Goal: Information Seeking & Learning: Find specific fact

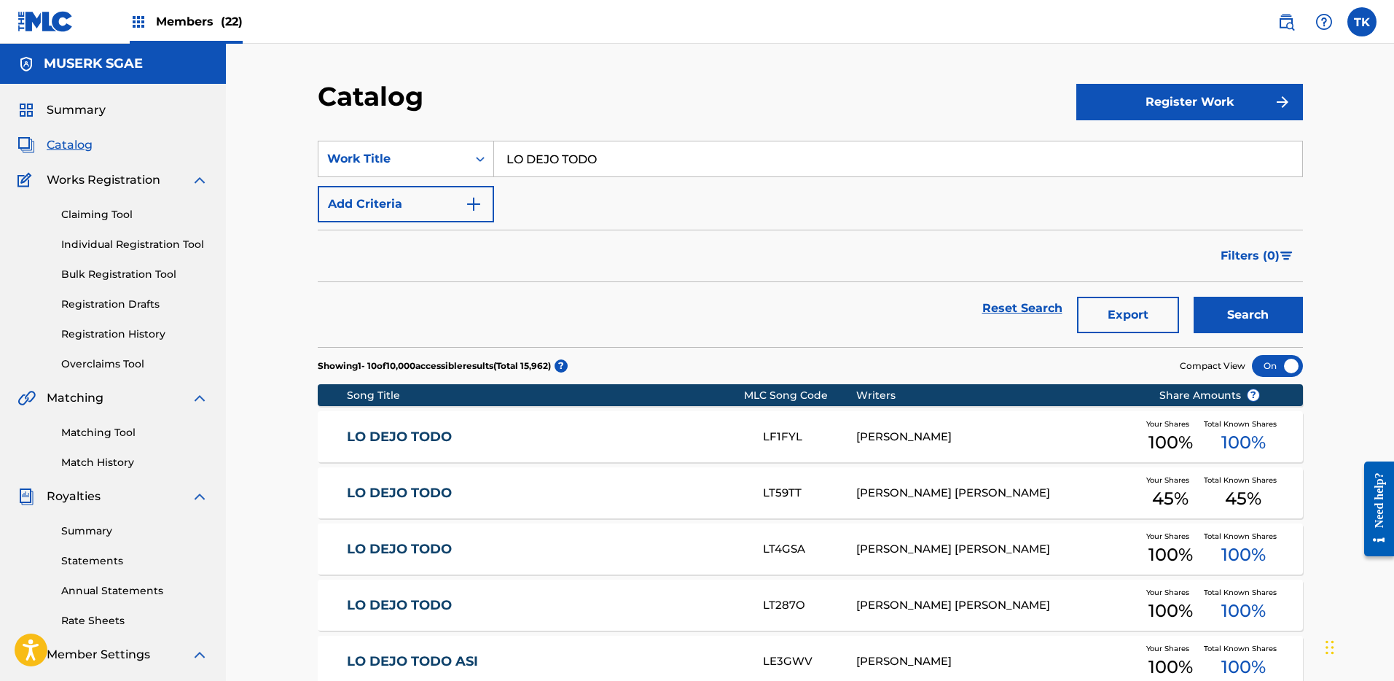
click at [1275, 23] on link at bounding box center [1286, 21] width 29 height 29
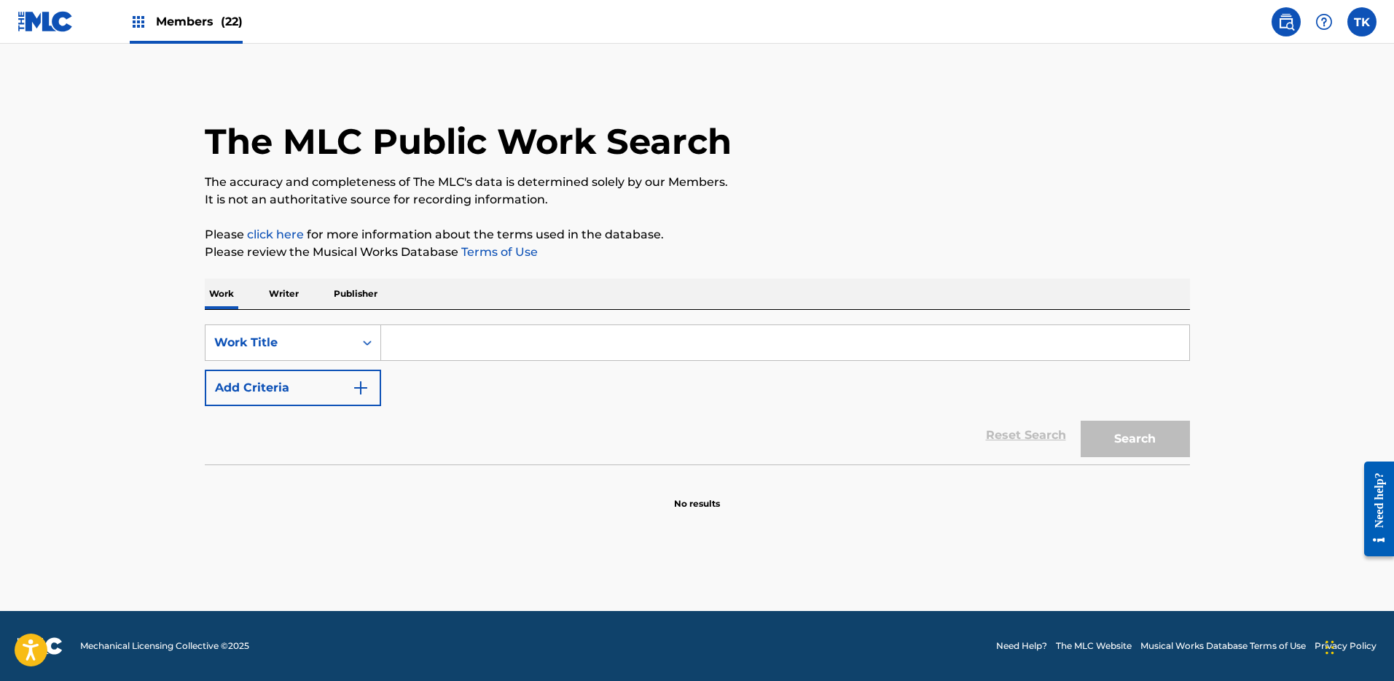
drag, startPoint x: 469, startPoint y: 329, endPoint x: 461, endPoint y: 338, distance: 12.9
click at [469, 333] on input "Search Form" at bounding box center [785, 342] width 808 height 35
click at [346, 340] on div "Work Title" at bounding box center [280, 343] width 149 height 28
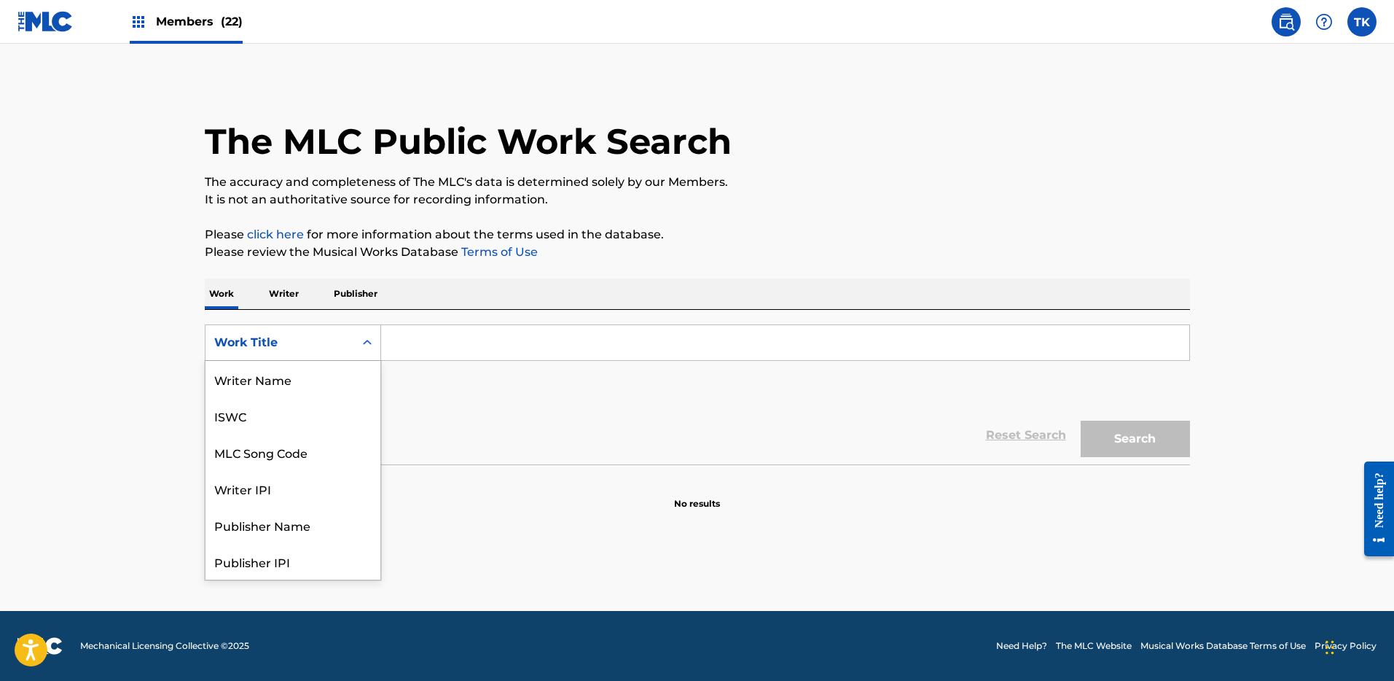
scroll to position [73, 0]
click at [327, 374] on div "MLC Song Code" at bounding box center [293, 379] width 175 height 36
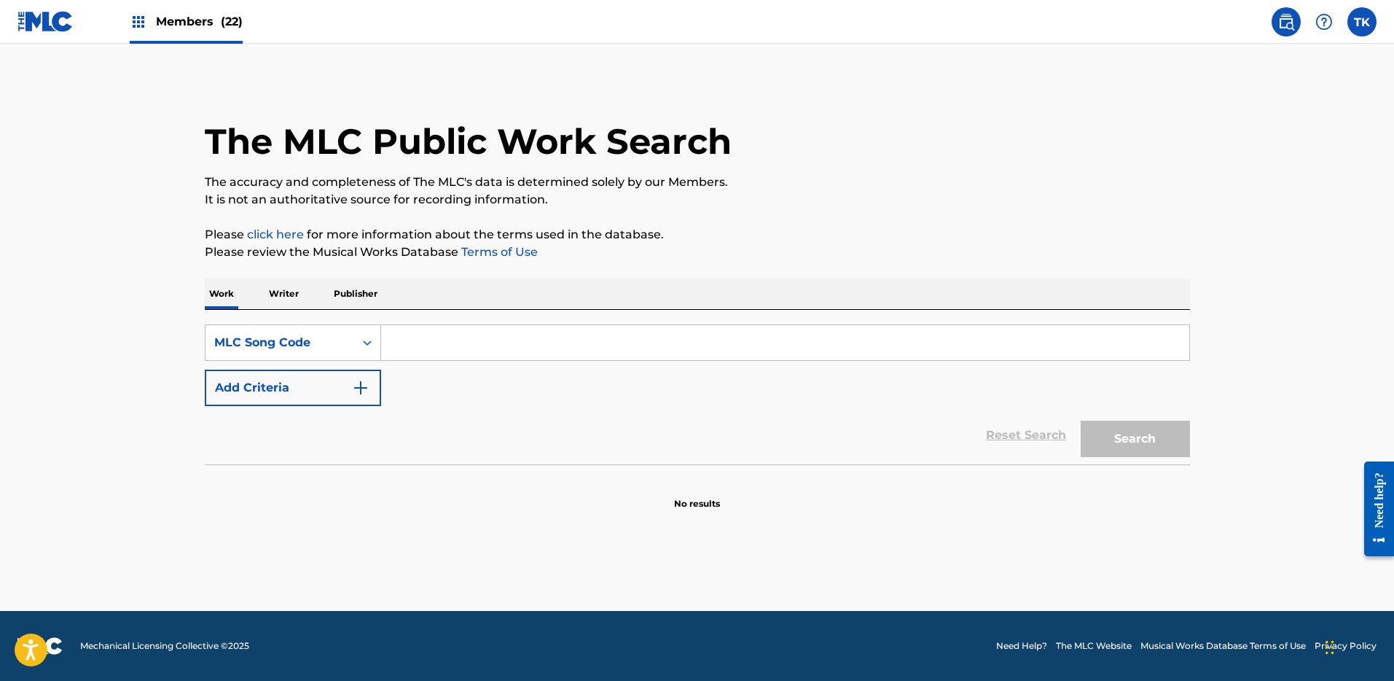
click at [470, 340] on input "Search Form" at bounding box center [785, 342] width 808 height 35
paste input "SC26JS"
type input "SC26JS"
click at [1141, 435] on button "Search" at bounding box center [1135, 439] width 109 height 36
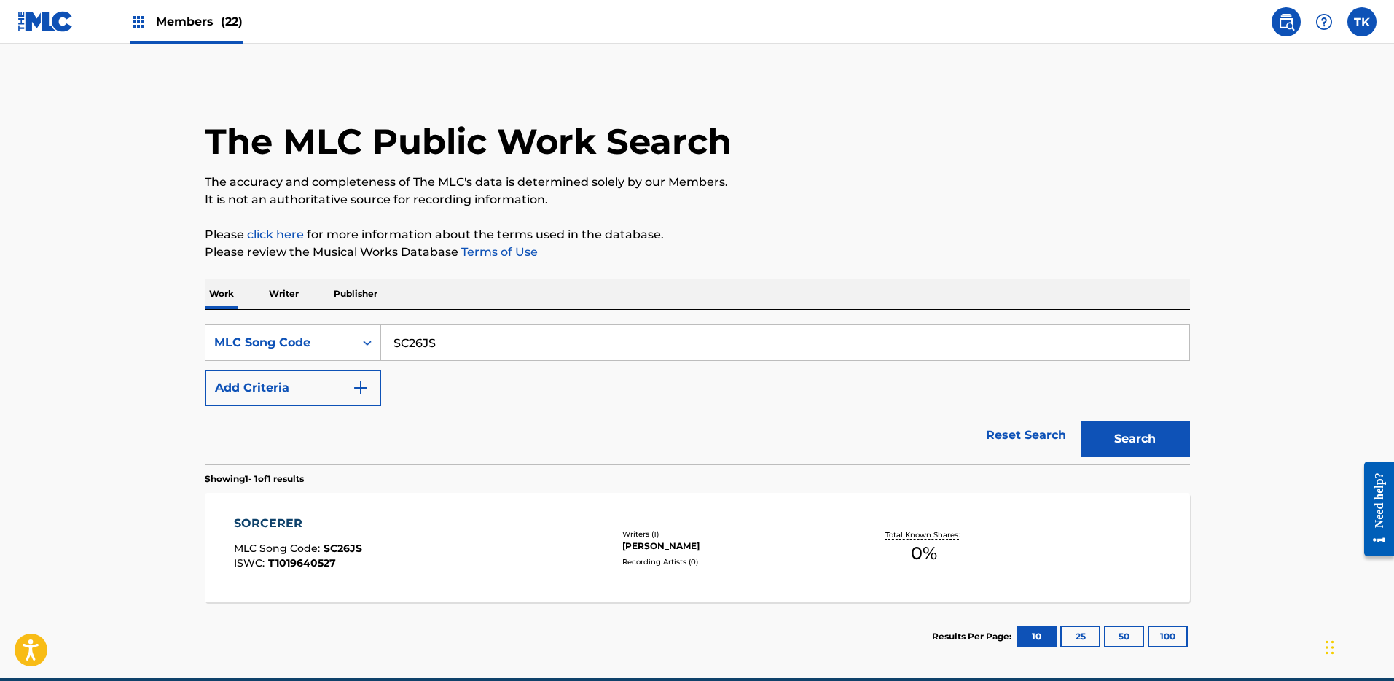
scroll to position [67, 0]
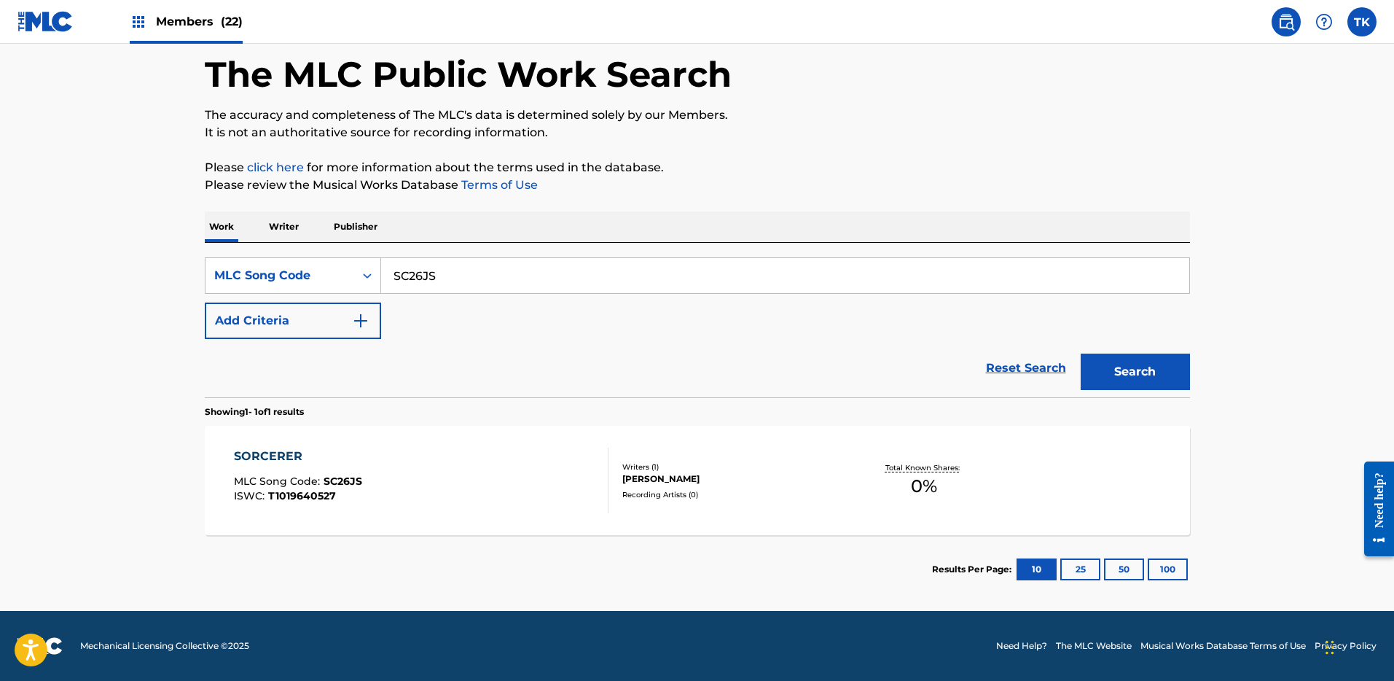
click at [547, 448] on div "SORCERER MLC Song Code : SC26JS ISWC : T1019640527" at bounding box center [421, 481] width 375 height 66
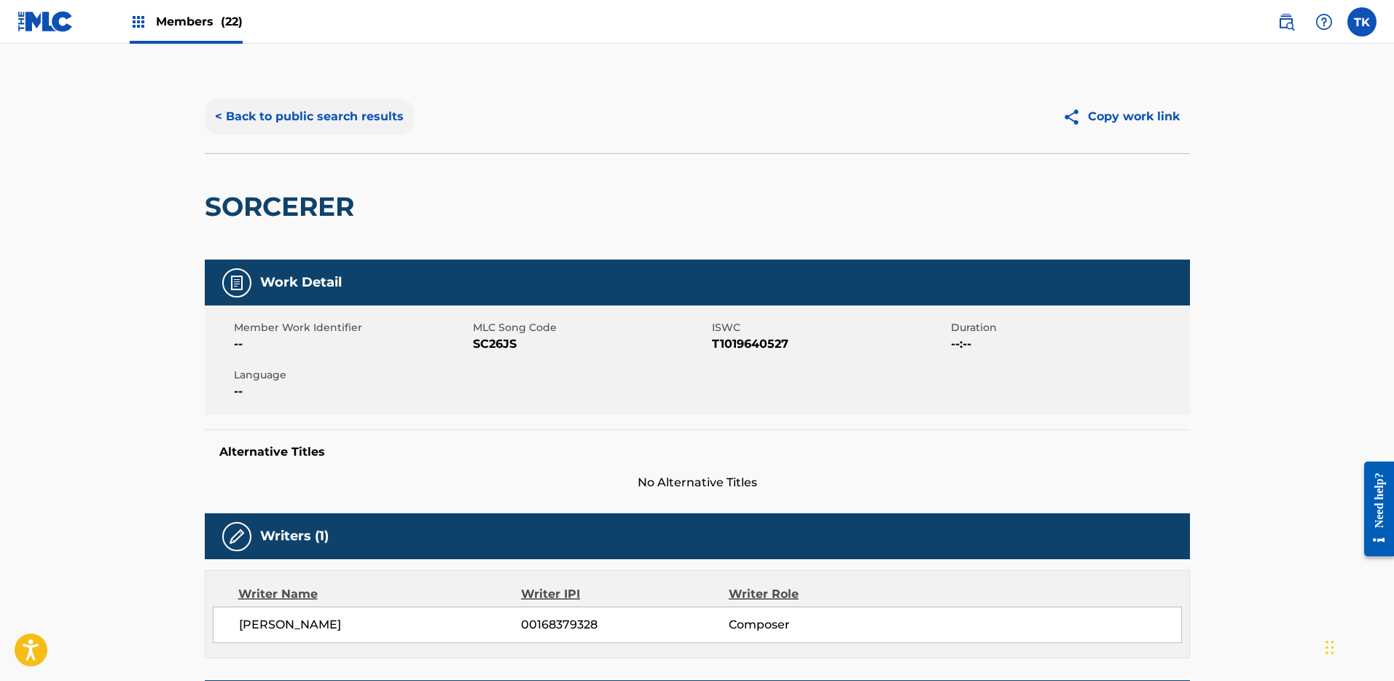
click at [316, 122] on button "< Back to public search results" at bounding box center [309, 116] width 209 height 36
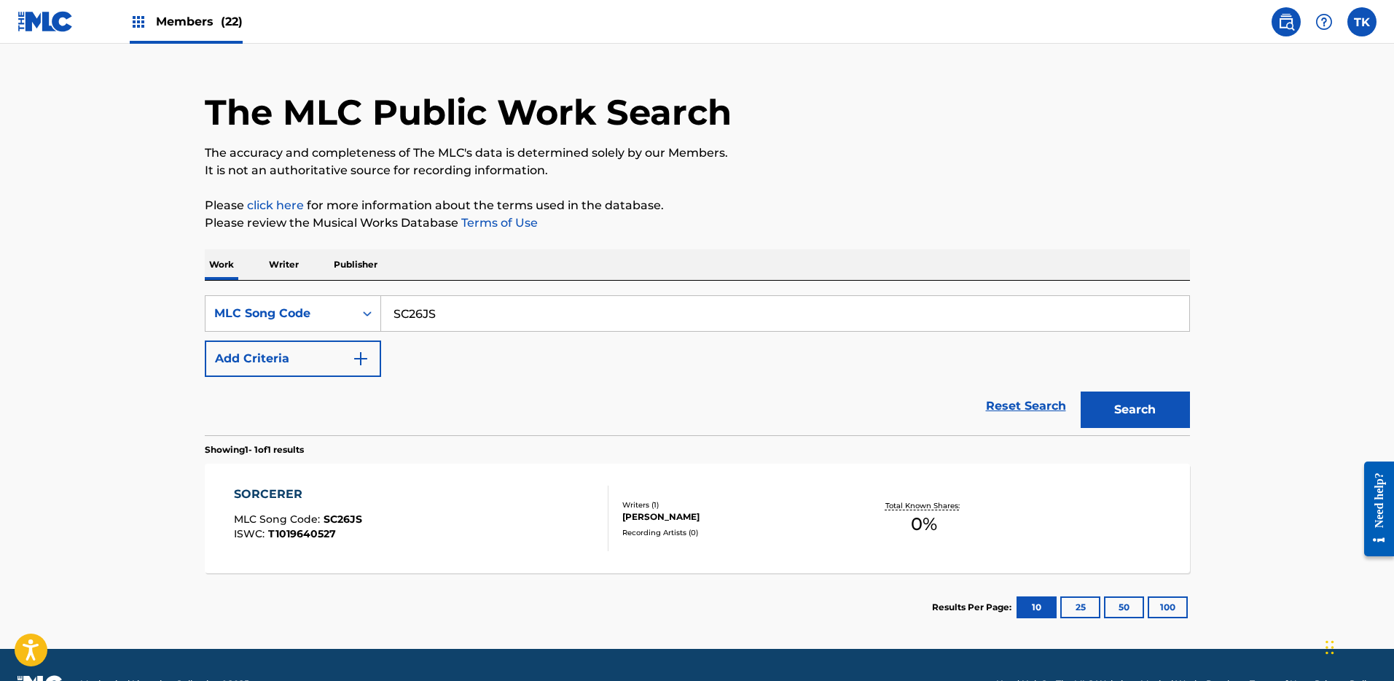
drag, startPoint x: 543, startPoint y: 317, endPoint x: 601, endPoint y: 331, distance: 59.2
click at [545, 319] on input "SC26JS" at bounding box center [785, 313] width 808 height 35
paste input "KE9SQF"
type input "KE9SQF"
click at [1192, 440] on div "The MLC Public Work Search The accuracy and completeness of The MLC's data is d…" at bounding box center [697, 346] width 1021 height 590
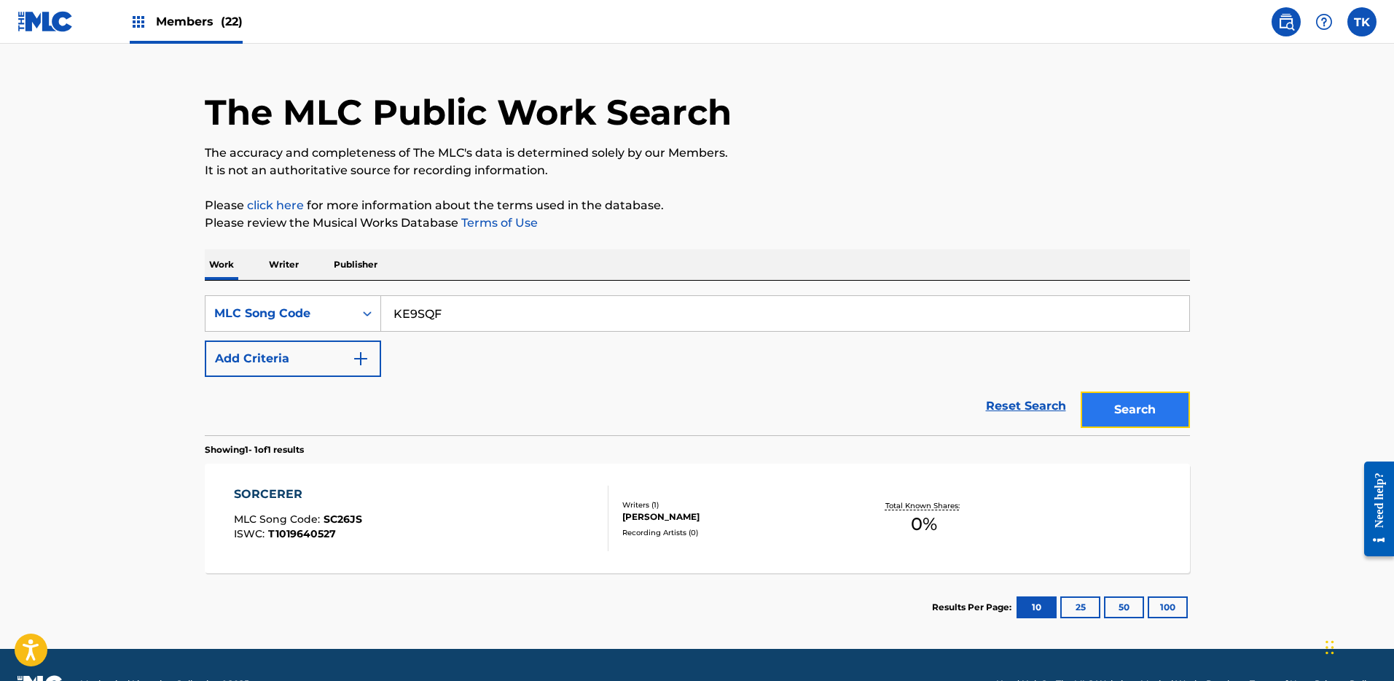
click at [1160, 410] on button "Search" at bounding box center [1135, 409] width 109 height 36
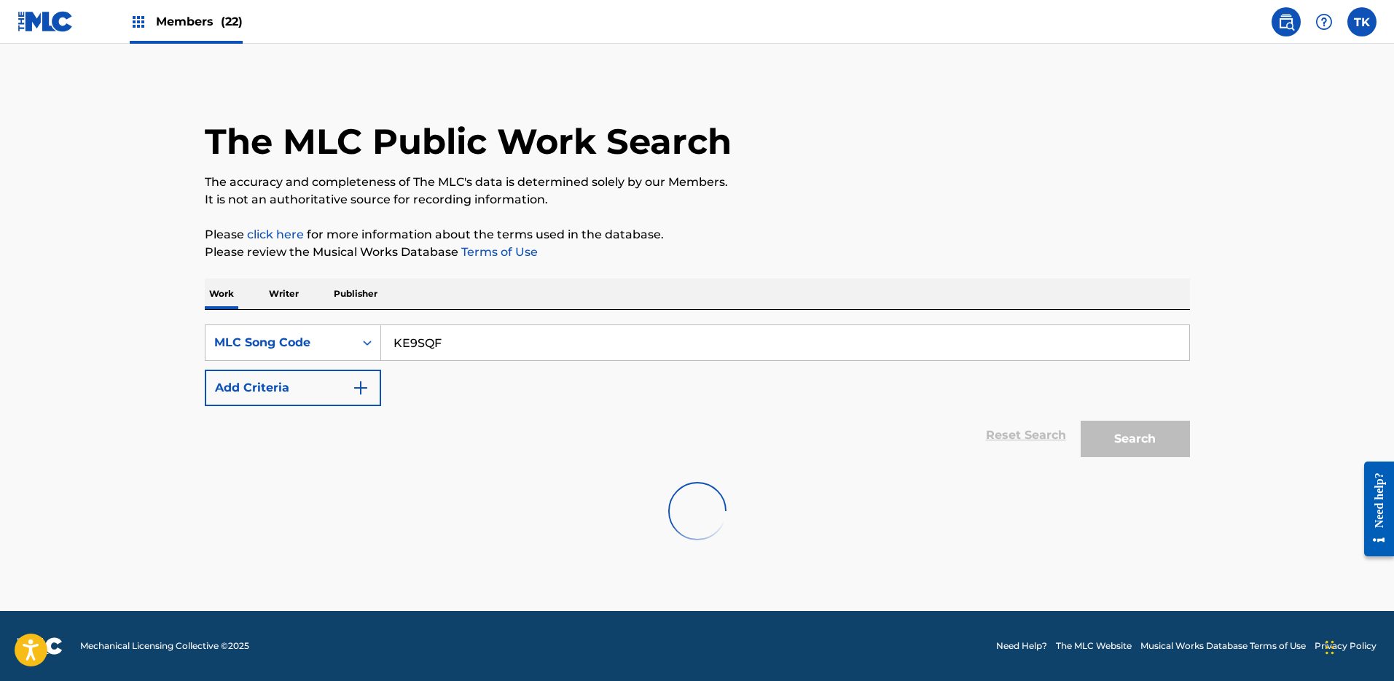
scroll to position [0, 0]
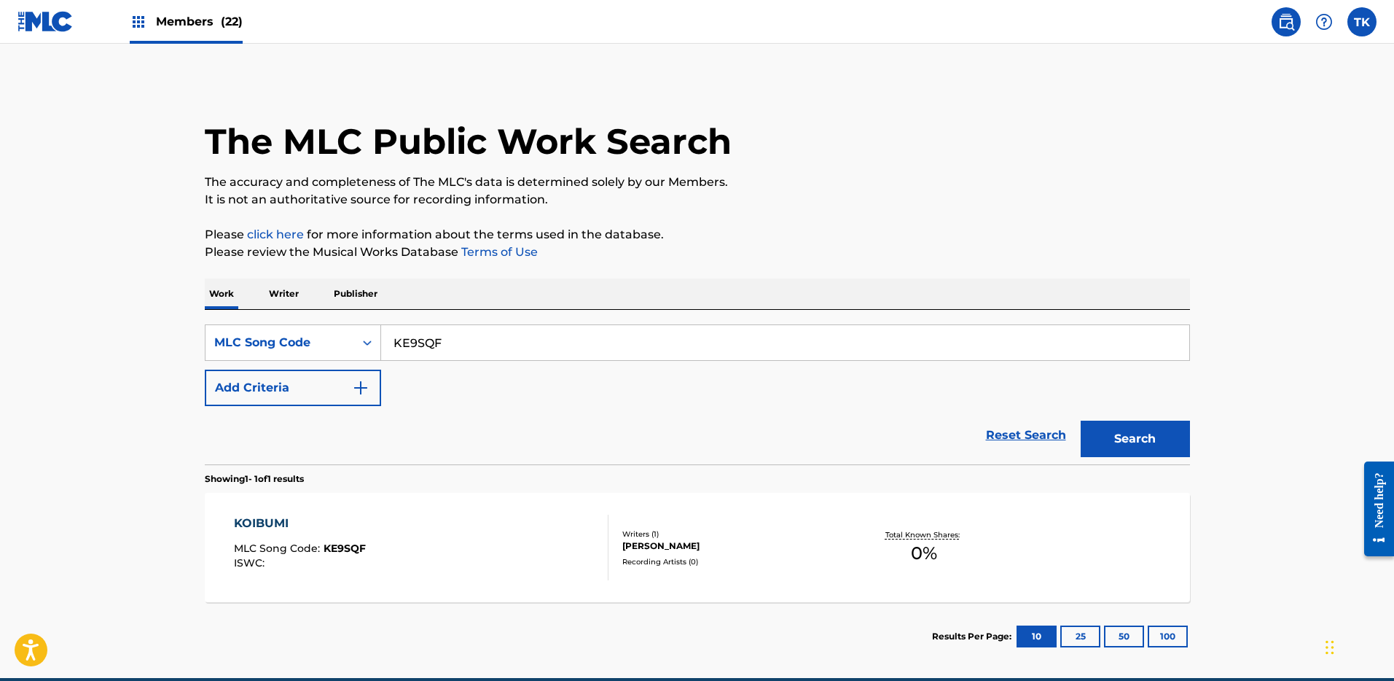
click at [759, 546] on div "[PERSON_NAME]" at bounding box center [733, 545] width 220 height 13
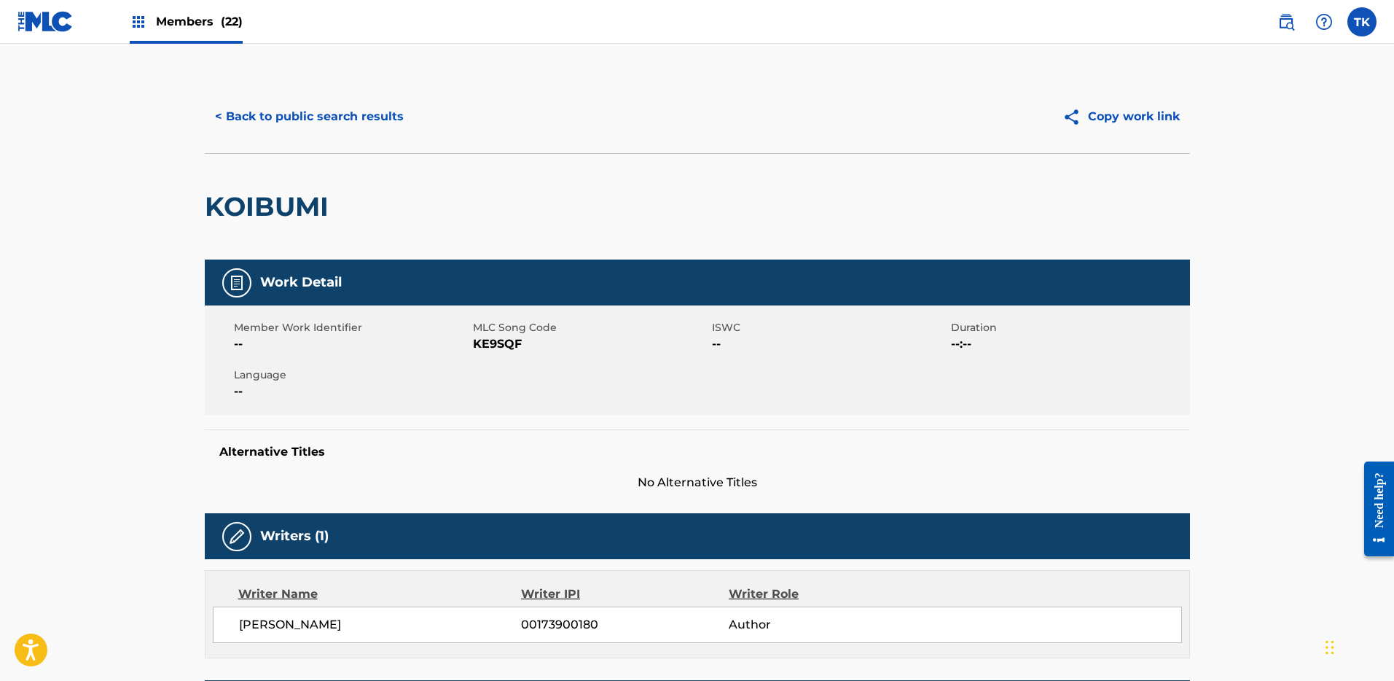
drag, startPoint x: 316, startPoint y: 121, endPoint x: 247, endPoint y: 21, distance: 121.1
click at [316, 120] on button "< Back to public search results" at bounding box center [309, 116] width 209 height 36
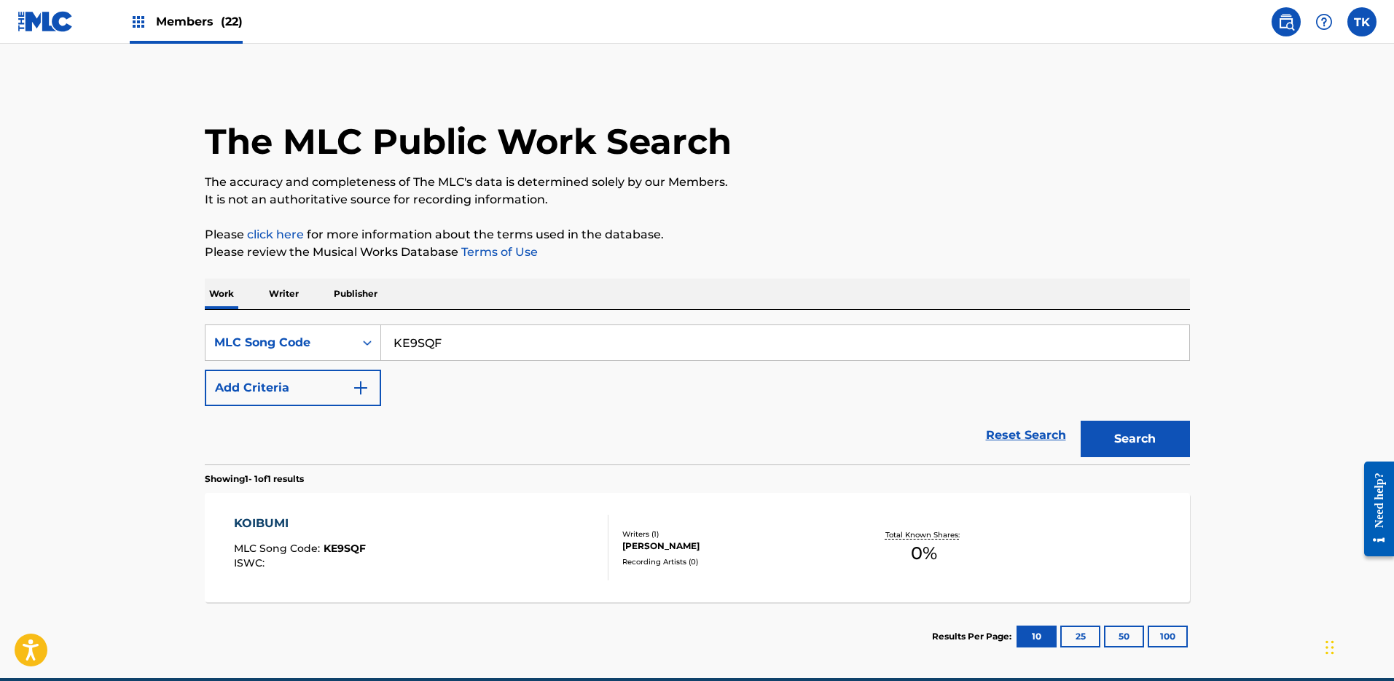
click at [542, 329] on input "KE9SQF" at bounding box center [785, 342] width 808 height 35
paste input "TE7AL6"
type input "TE7AL6"
click at [1129, 429] on button "Search" at bounding box center [1135, 439] width 109 height 36
click at [545, 543] on div "THE MODERN MAN MLC Song Code : TE7AL6 ISWC :" at bounding box center [421, 548] width 375 height 66
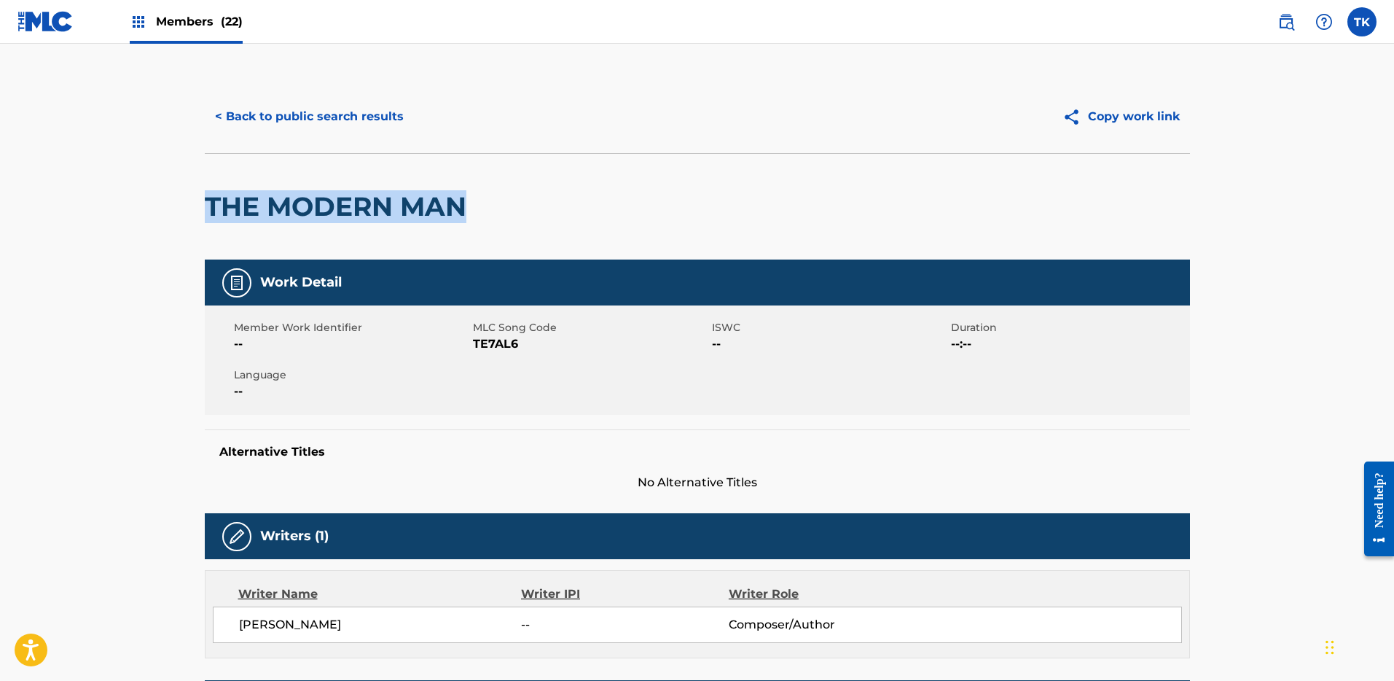
drag, startPoint x: 315, startPoint y: 202, endPoint x: 88, endPoint y: 198, distance: 226.7
click at [88, 198] on main "< Back to public search results Copy work link THE MODERN MAN Work Detail Membe…" at bounding box center [697, 560] width 1394 height 1032
copy h2 "THE MODERN MAN"
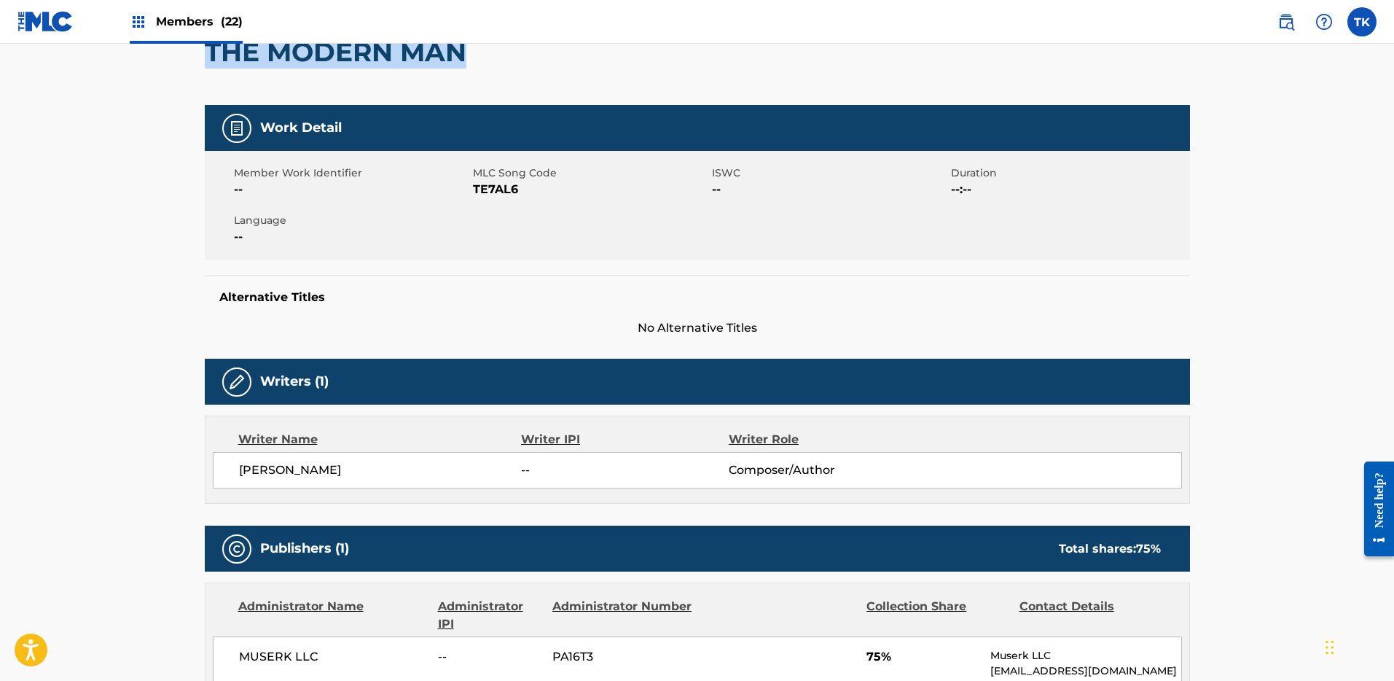
scroll to position [230, 0]
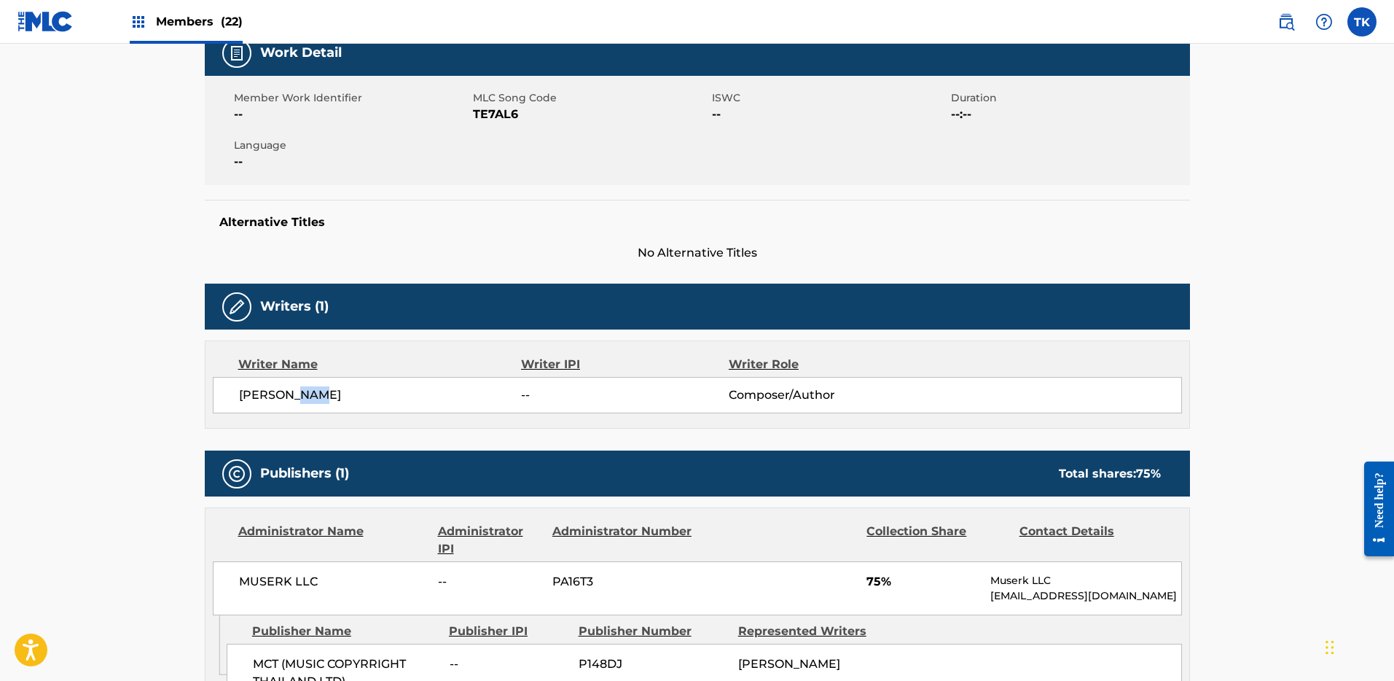
drag, startPoint x: 326, startPoint y: 391, endPoint x: 297, endPoint y: 394, distance: 28.5
click at [297, 394] on span "[PERSON_NAME]" at bounding box center [380, 394] width 283 height 17
copy span "CHU"
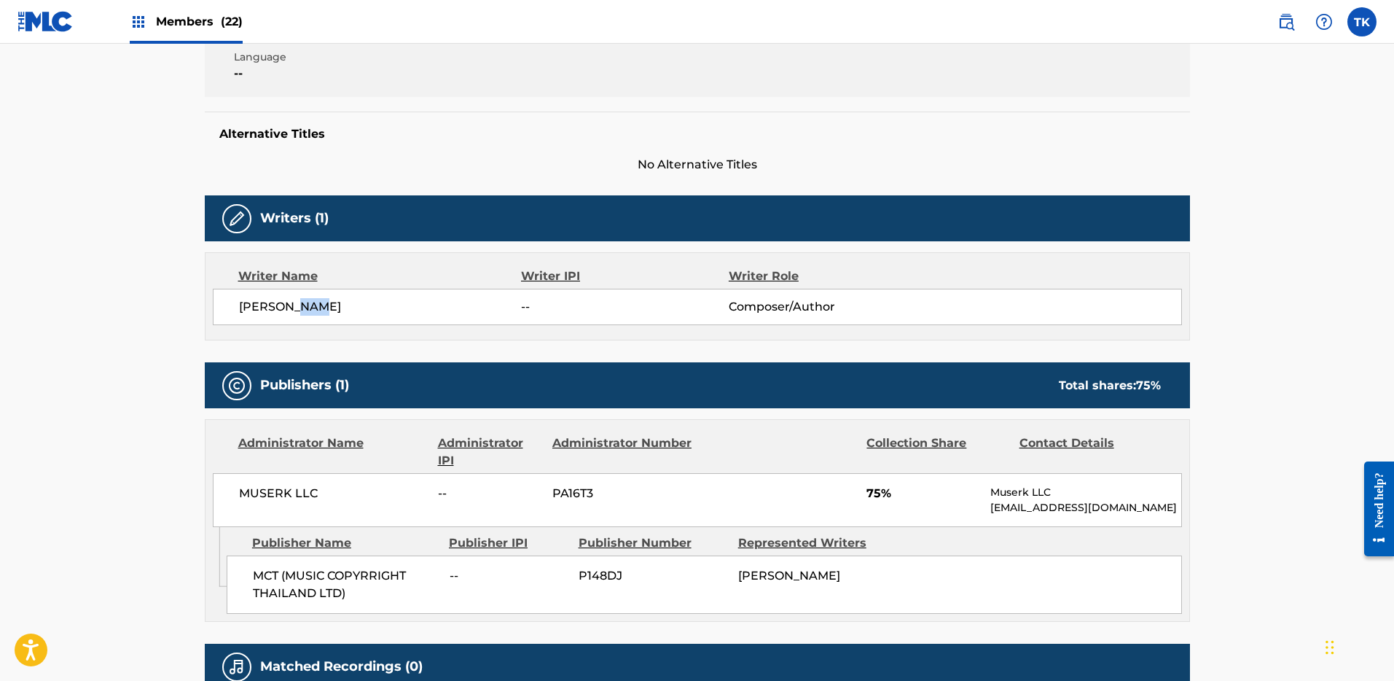
scroll to position [465, 0]
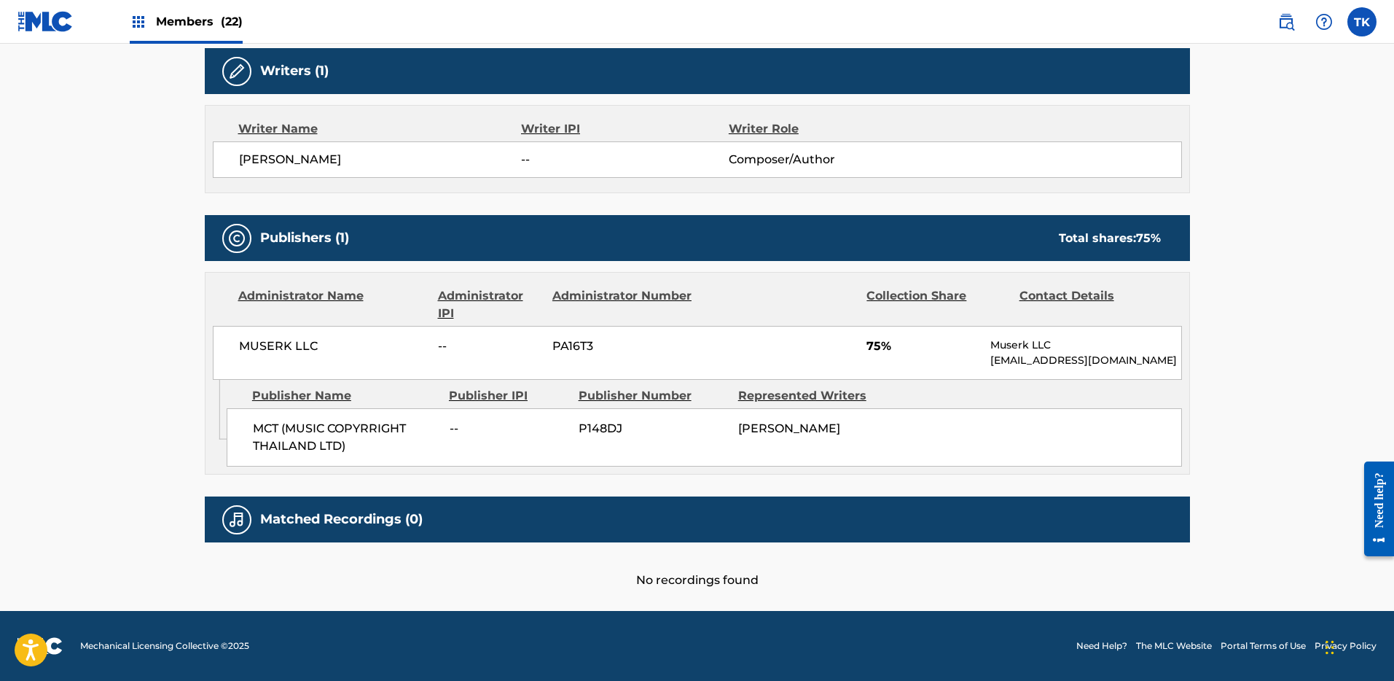
drag, startPoint x: 375, startPoint y: 353, endPoint x: 333, endPoint y: 179, distance: 178.4
click at [375, 346] on span "MUSERK LLC" at bounding box center [333, 345] width 189 height 17
drag, startPoint x: 337, startPoint y: 149, endPoint x: 211, endPoint y: 148, distance: 126.1
click at [211, 150] on div "Writer Name Writer IPI Writer Role [PERSON_NAME] -- Composer/Author" at bounding box center [698, 149] width 986 height 88
drag, startPoint x: 270, startPoint y: 161, endPoint x: 286, endPoint y: 160, distance: 16.1
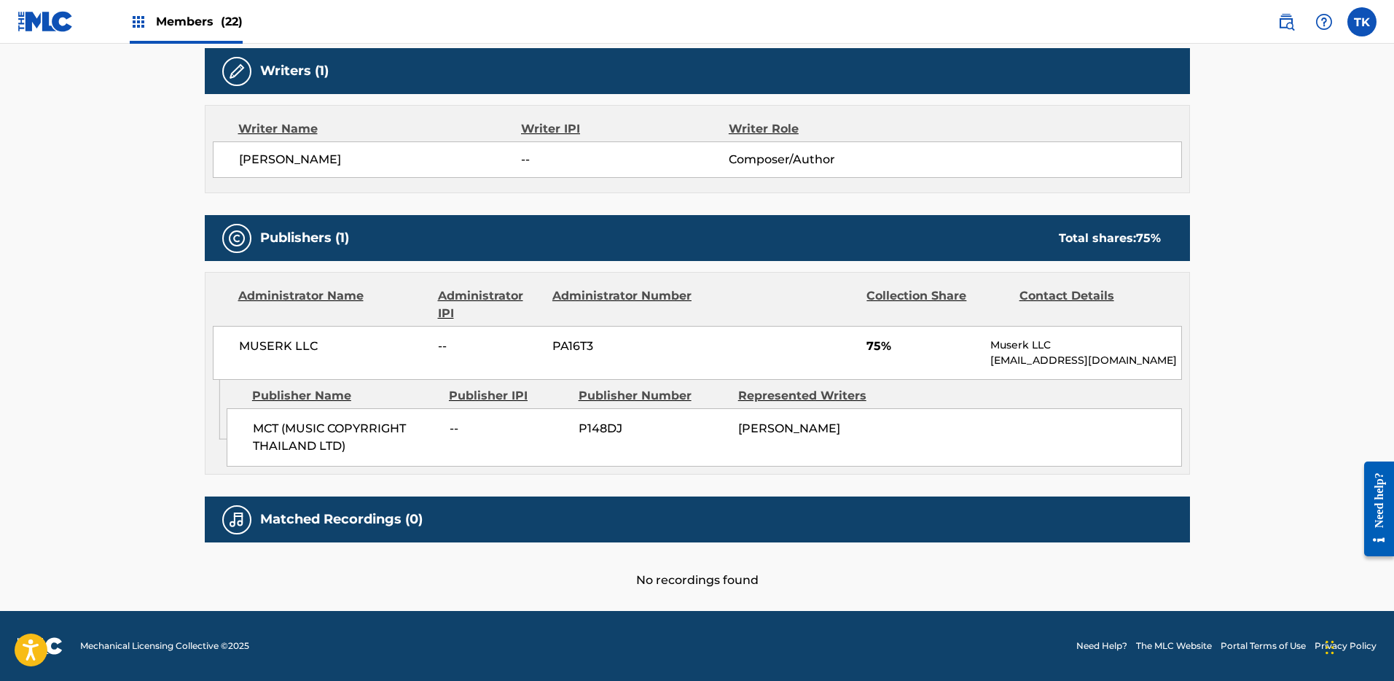
click at [286, 160] on span "[PERSON_NAME]" at bounding box center [380, 159] width 283 height 17
drag, startPoint x: 302, startPoint y: 155, endPoint x: 216, endPoint y: 155, distance: 85.3
click at [216, 155] on div "[PERSON_NAME] -- Composer/Author" at bounding box center [697, 159] width 969 height 36
copy span "[PERSON_NAME]"
